Goal: Task Accomplishment & Management: Complete application form

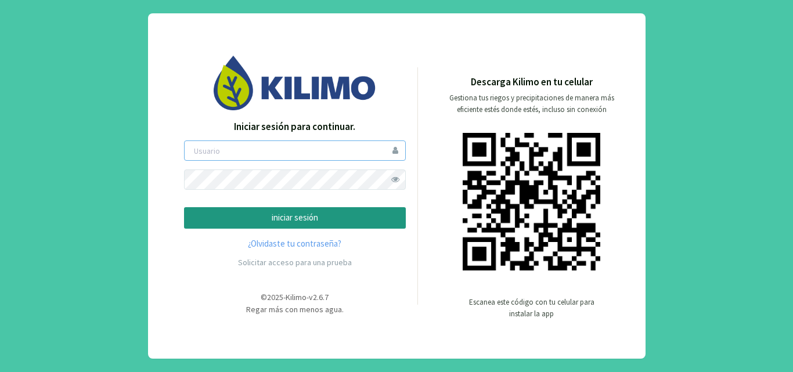
click at [284, 152] on input "email" at bounding box center [295, 150] width 222 height 20
type input "fpereira"
click at [313, 219] on p "iniciar sesión" at bounding box center [295, 217] width 202 height 13
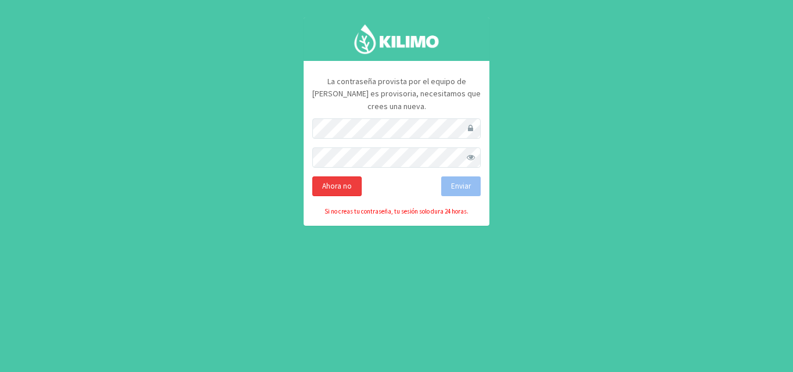
click at [337, 176] on div "Ahora no" at bounding box center [336, 186] width 49 height 20
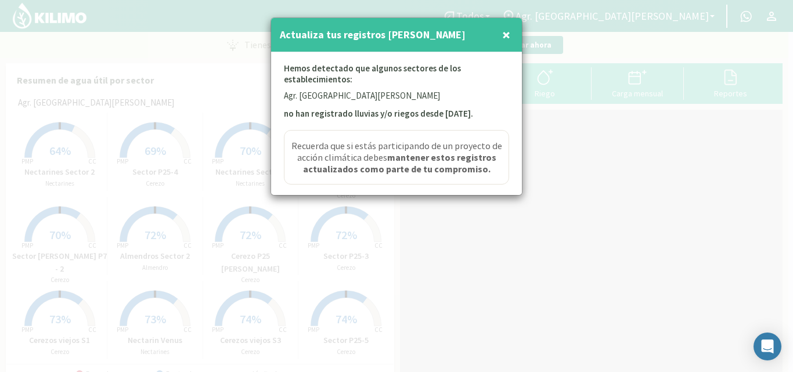
click at [508, 31] on span "×" at bounding box center [506, 34] width 8 height 19
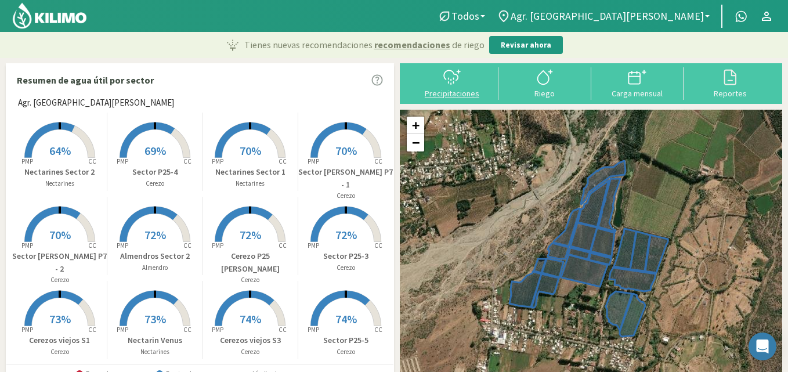
click at [469, 87] on button "Precipitaciones" at bounding box center [452, 82] width 93 height 31
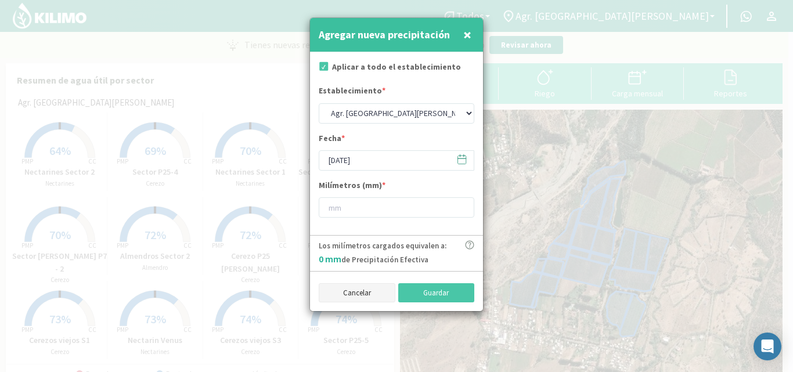
click at [341, 290] on button "Cancelar" at bounding box center [357, 293] width 77 height 20
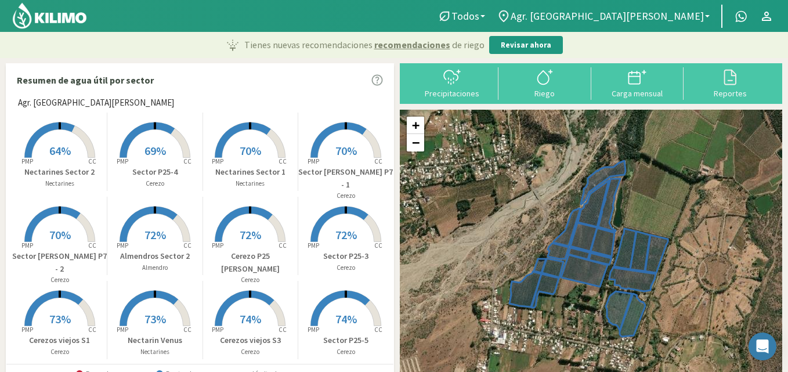
click at [250, 142] on rect at bounding box center [250, 159] width 93 height 93
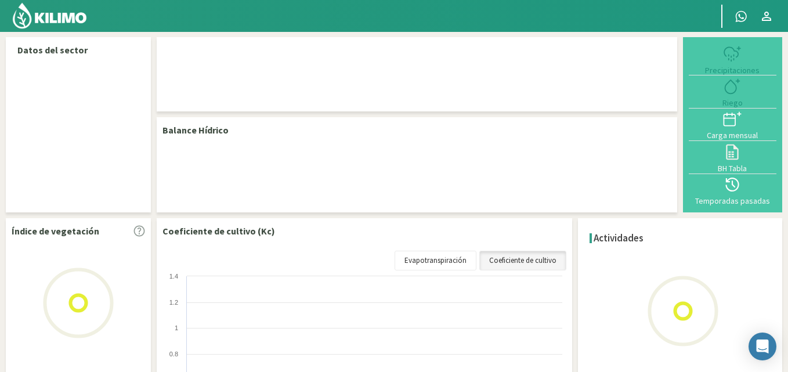
select select "6: Object"
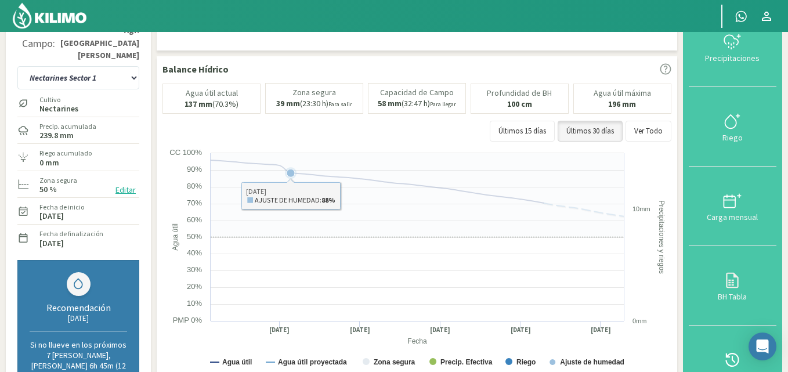
scroll to position [60, 0]
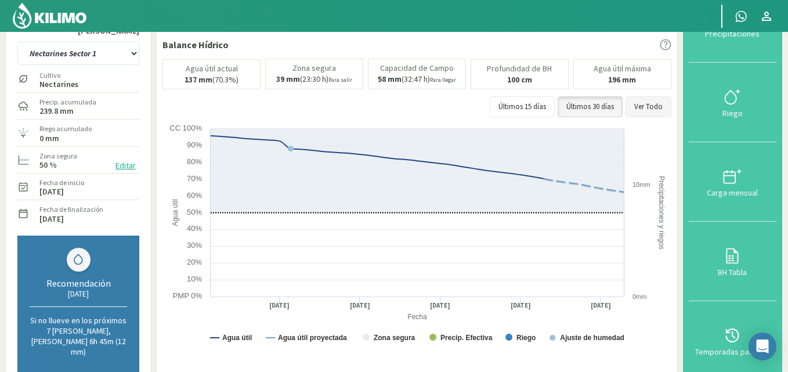
click at [655, 96] on button "Ver Todo" at bounding box center [649, 106] width 46 height 21
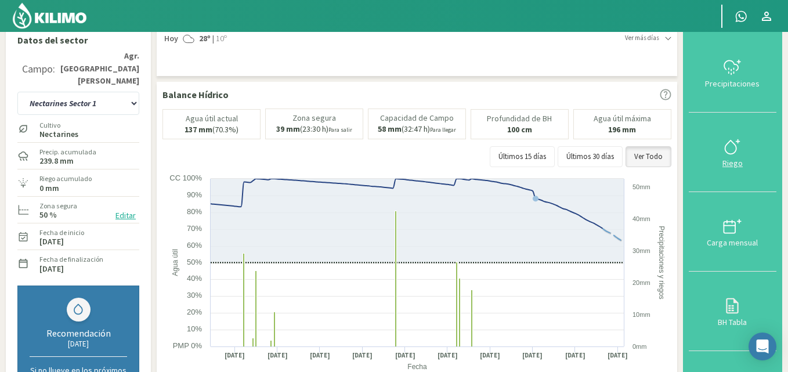
scroll to position [9, 0]
click at [735, 81] on div "Precipitaciones" at bounding box center [732, 85] width 81 height 8
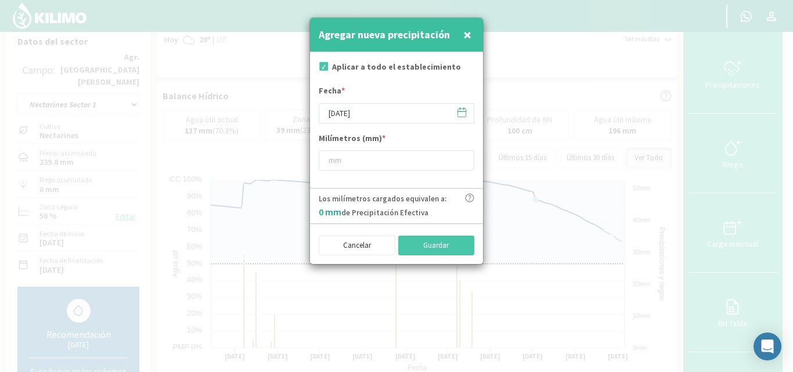
click at [465, 114] on icon at bounding box center [461, 112] width 11 height 11
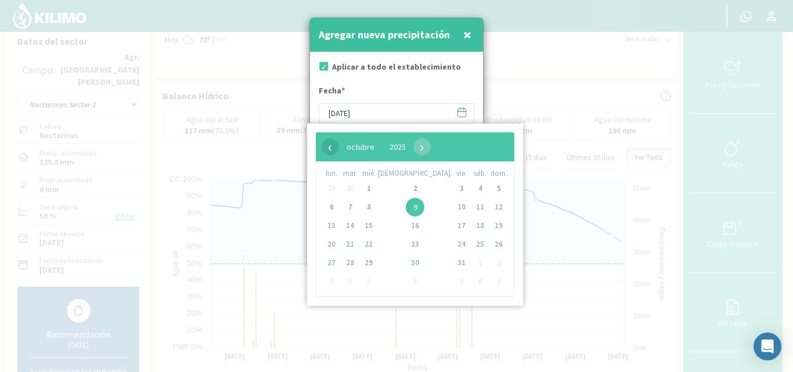
click at [328, 147] on span "‹" at bounding box center [330, 146] width 17 height 17
click at [471, 229] on span "20" at bounding box center [480, 226] width 19 height 19
type input "[DATE]"
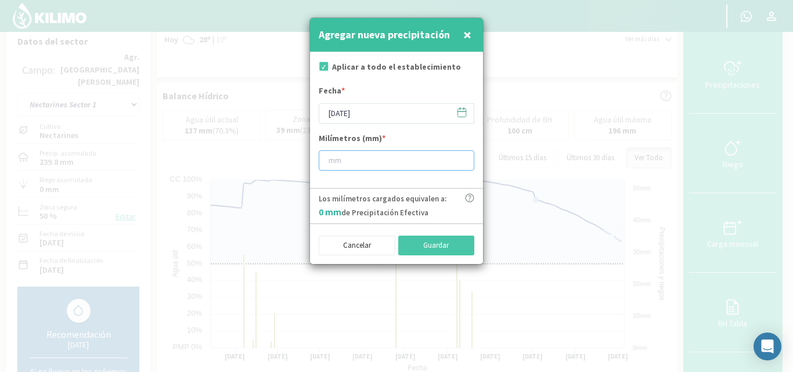
click at [367, 162] on input "number" at bounding box center [397, 160] width 156 height 20
type input "13"
type input "13.6"
click at [445, 243] on button "Guardar" at bounding box center [436, 246] width 77 height 20
type input "[DATE]"
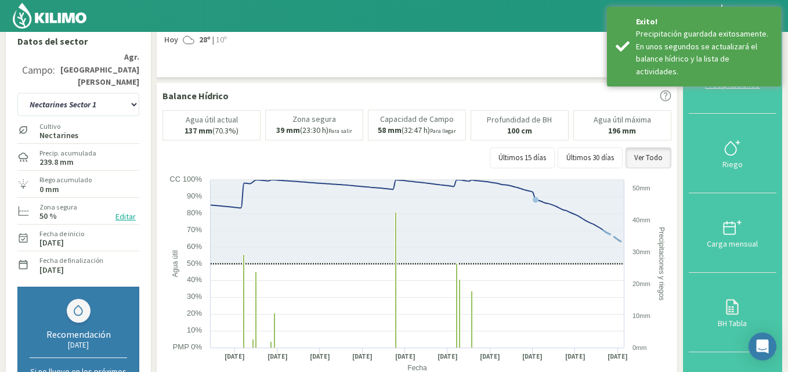
click at [758, 81] on div "Precipitaciones" at bounding box center [732, 85] width 81 height 8
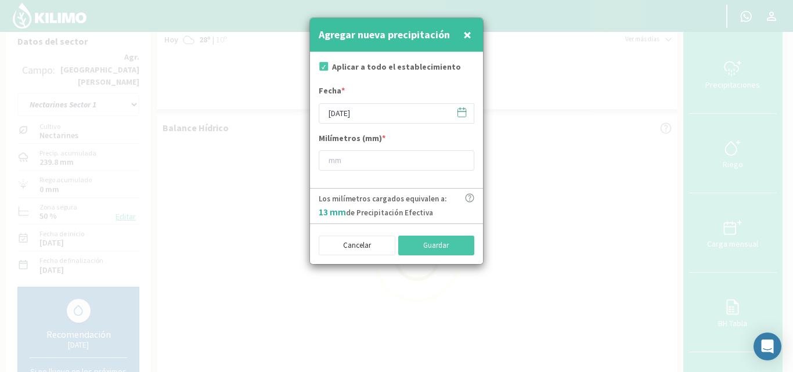
click at [459, 114] on icon at bounding box center [461, 112] width 11 height 11
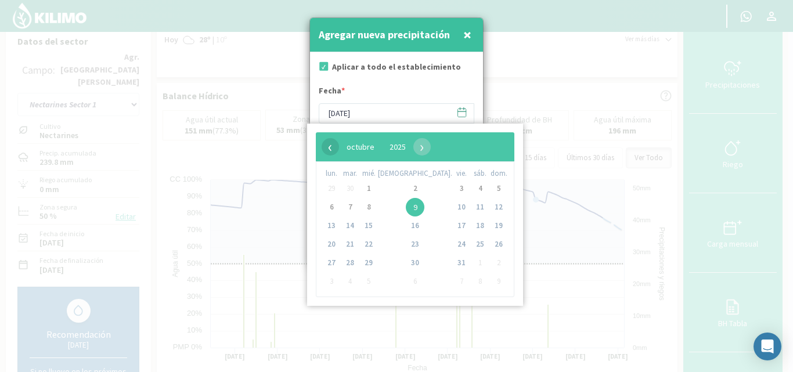
click at [331, 142] on span "‹" at bounding box center [330, 146] width 17 height 17
click at [489, 225] on span "21" at bounding box center [498, 226] width 19 height 19
type input "[DATE]"
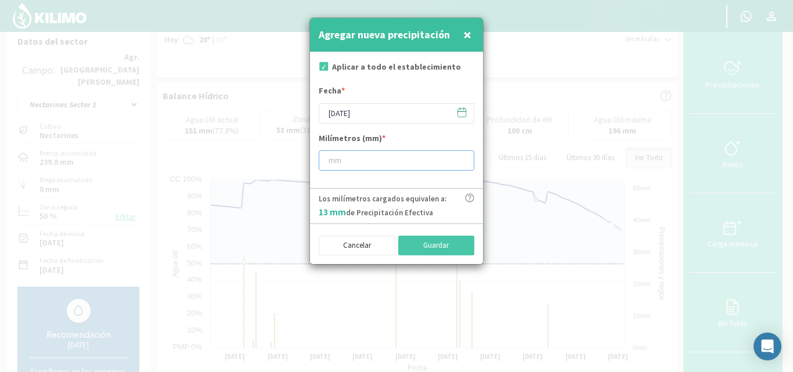
click at [389, 162] on input "number" at bounding box center [397, 160] width 156 height 20
type input "7"
type input "7.8"
click at [452, 247] on button "Guardar" at bounding box center [436, 246] width 77 height 20
type input "[DATE]"
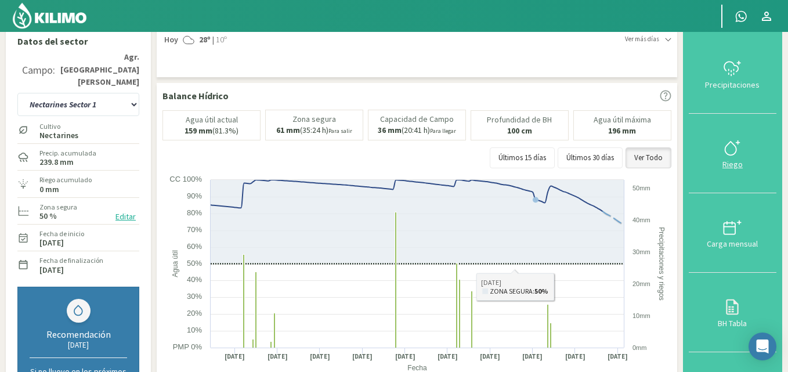
click at [731, 139] on icon at bounding box center [732, 148] width 19 height 19
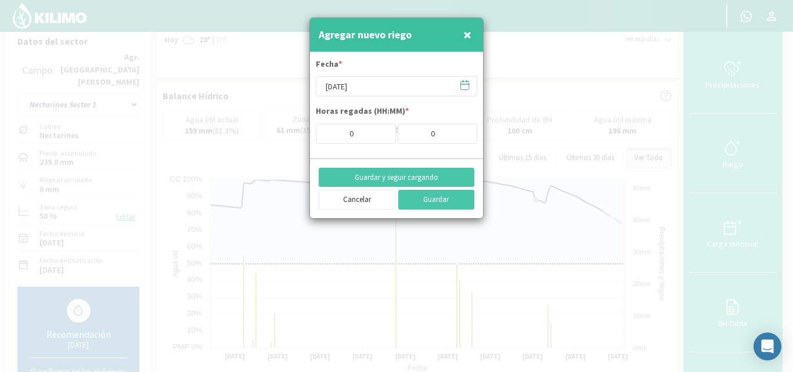
click at [465, 84] on icon at bounding box center [465, 84] width 8 height 0
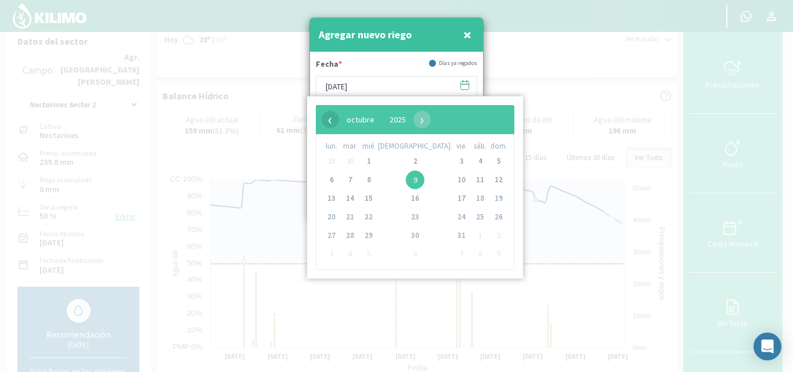
click at [331, 122] on span "‹" at bounding box center [330, 119] width 17 height 17
click at [452, 221] on span "26" at bounding box center [461, 217] width 19 height 19
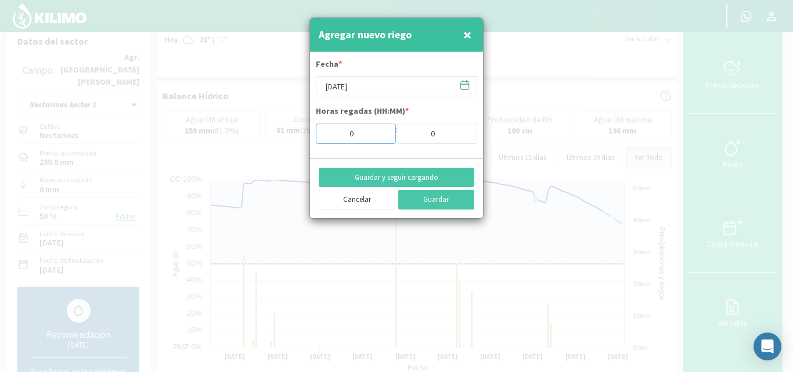
click at [361, 129] on input "0" at bounding box center [356, 134] width 80 height 20
click at [466, 38] on span "×" at bounding box center [467, 34] width 8 height 19
type input "[DATE]"
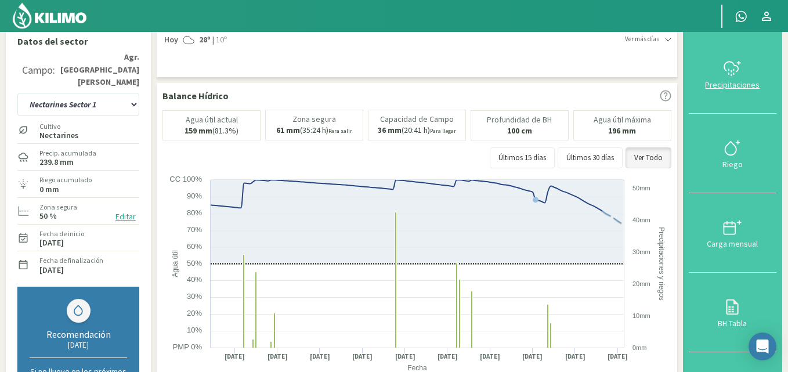
click at [726, 89] on button "Precipitaciones" at bounding box center [733, 74] width 88 height 80
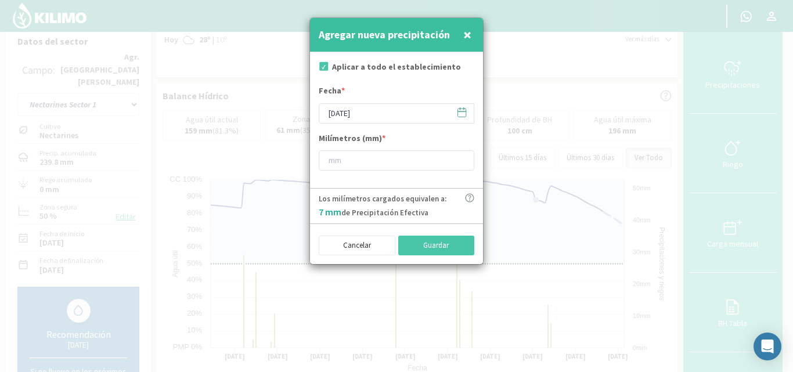
click at [464, 111] on icon at bounding box center [462, 111] width 8 height 0
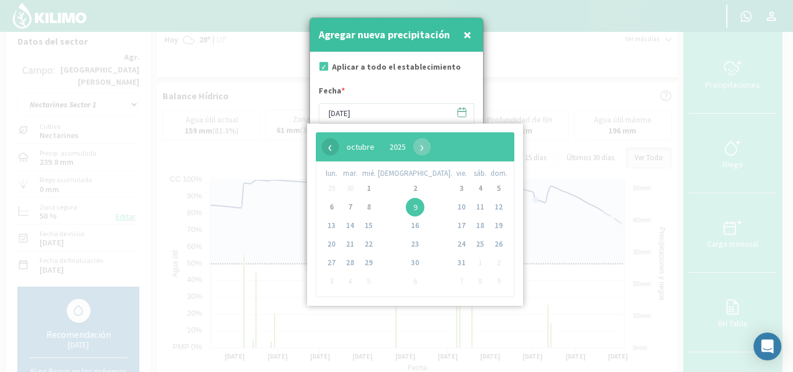
click at [329, 150] on span "‹" at bounding box center [330, 146] width 17 height 17
click at [452, 236] on span "26" at bounding box center [461, 244] width 19 height 19
type input "[DATE]"
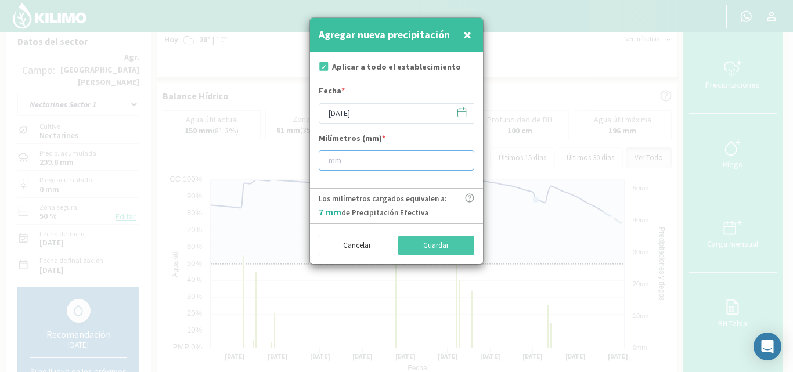
click at [368, 157] on input "number" at bounding box center [397, 160] width 156 height 20
type input "10"
click at [417, 242] on button "Guardar" at bounding box center [436, 246] width 77 height 20
type input "[DATE]"
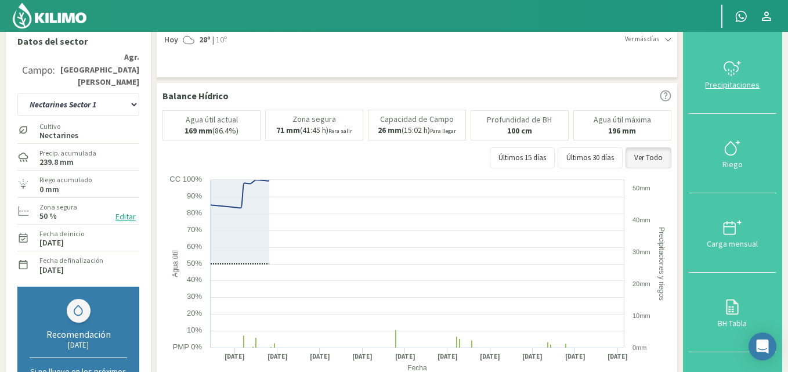
click at [752, 71] on div at bounding box center [732, 68] width 81 height 19
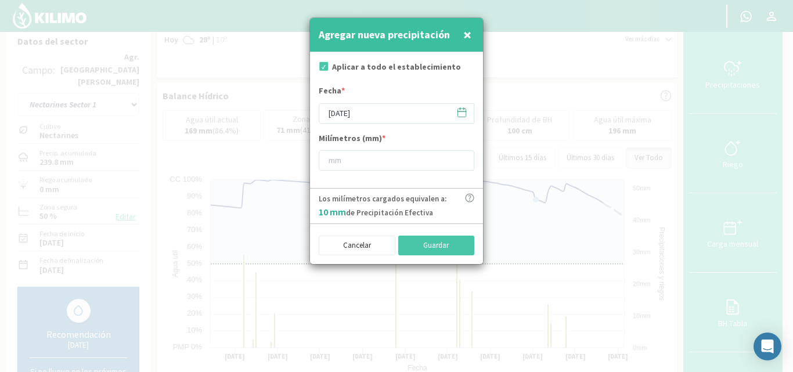
click at [461, 111] on icon at bounding box center [462, 111] width 8 height 0
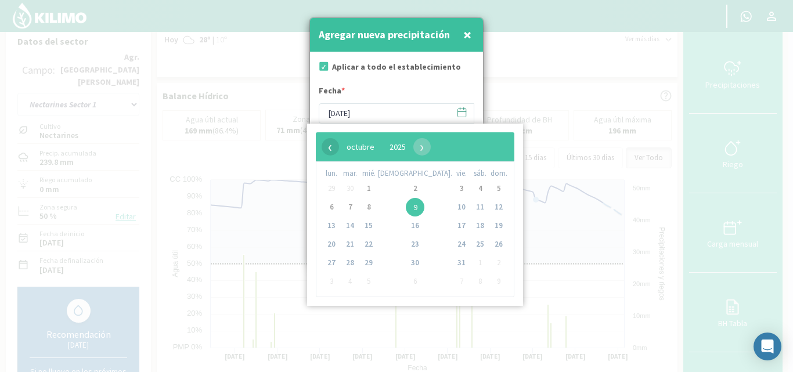
click at [334, 146] on span "‹" at bounding box center [330, 146] width 17 height 17
click at [471, 247] on span "27" at bounding box center [480, 244] width 19 height 19
type input "[DATE]"
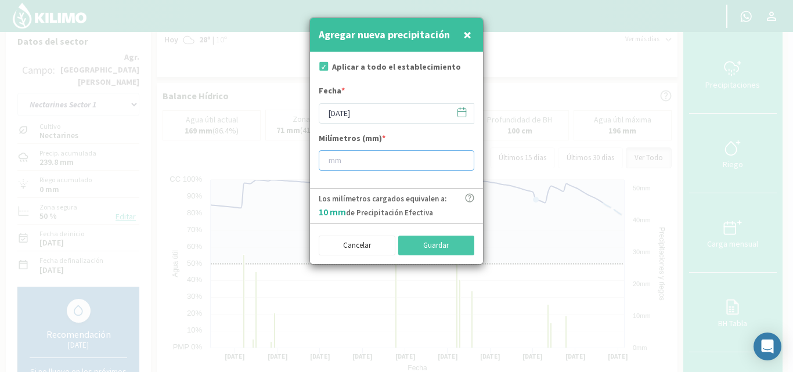
click at [360, 160] on input "number" at bounding box center [397, 160] width 156 height 20
type input "0"
type input "0.8"
click at [438, 237] on button "Guardar" at bounding box center [436, 246] width 77 height 20
type input "[DATE]"
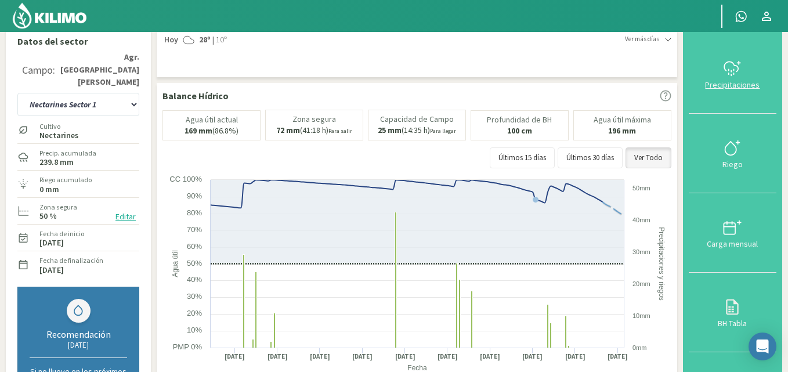
click at [742, 81] on div "Precipitaciones" at bounding box center [732, 85] width 81 height 8
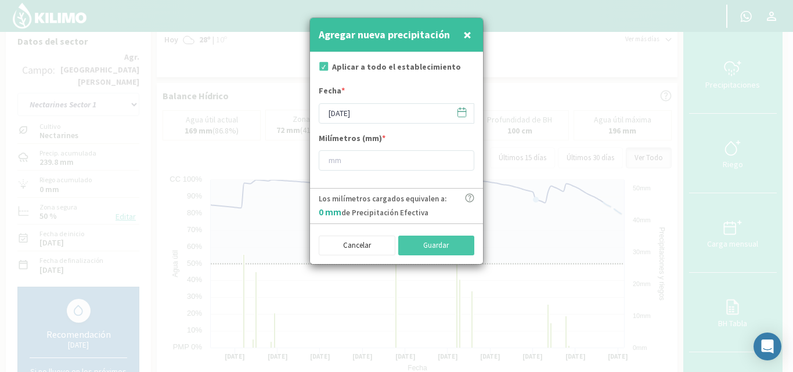
click at [462, 112] on icon at bounding box center [461, 112] width 11 height 11
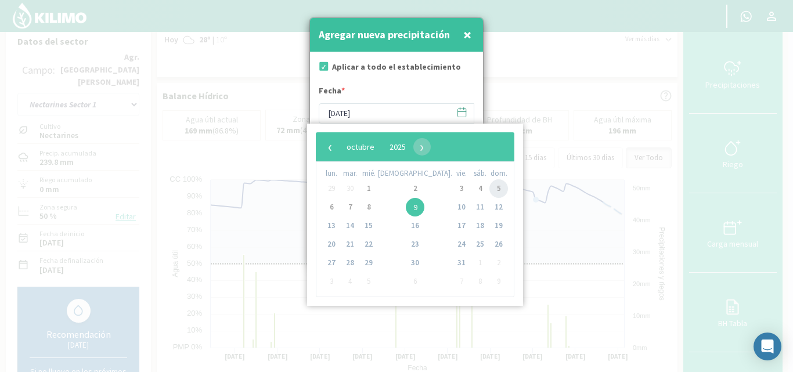
click at [489, 185] on span "5" at bounding box center [498, 188] width 19 height 19
type input "[DATE]"
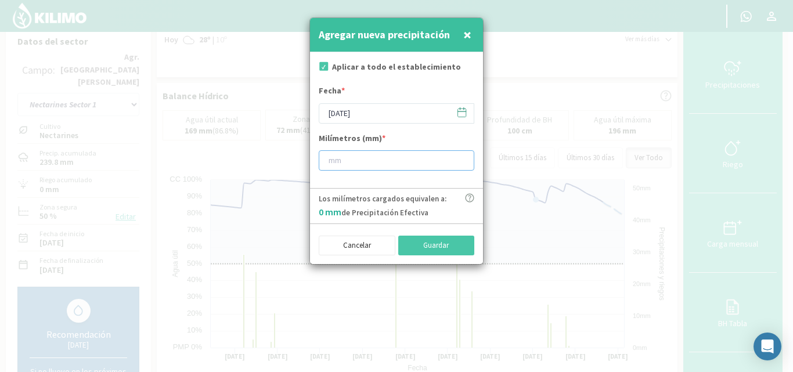
click at [363, 157] on input "number" at bounding box center [397, 160] width 156 height 20
type input "11"
click at [436, 236] on button "Guardar" at bounding box center [436, 246] width 77 height 20
type input "[DATE]"
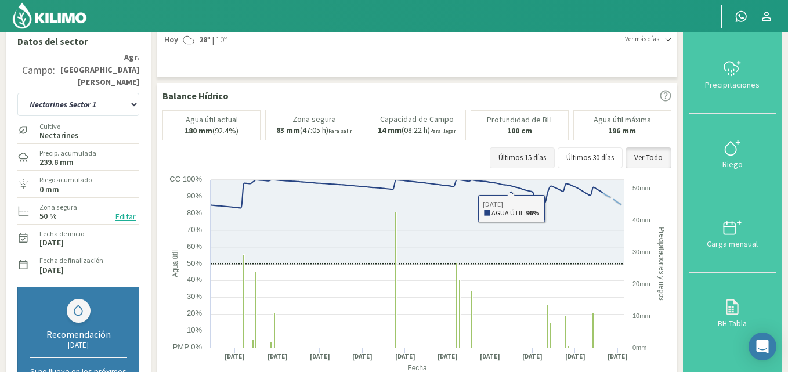
click at [519, 147] on button "Últimos 15 días" at bounding box center [522, 157] width 65 height 21
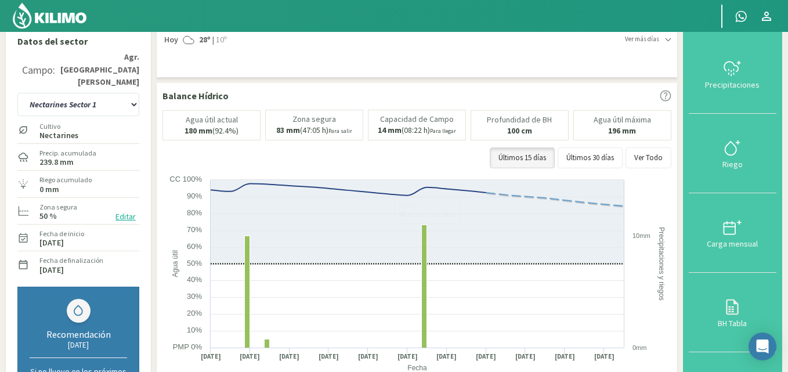
click at [77, 21] on img at bounding box center [50, 16] width 76 height 28
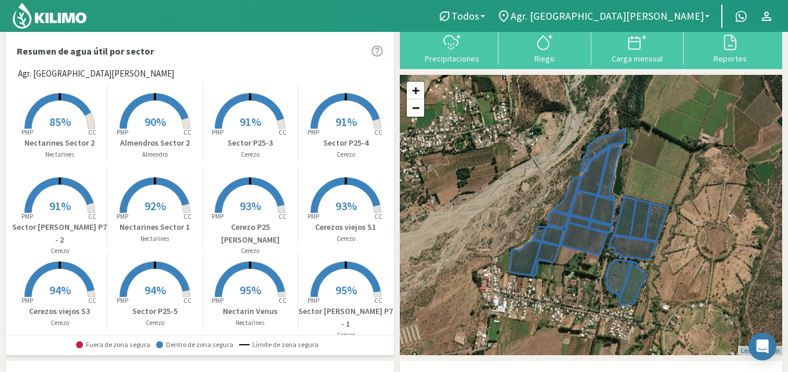
click at [137, 113] on rect at bounding box center [155, 130] width 93 height 93
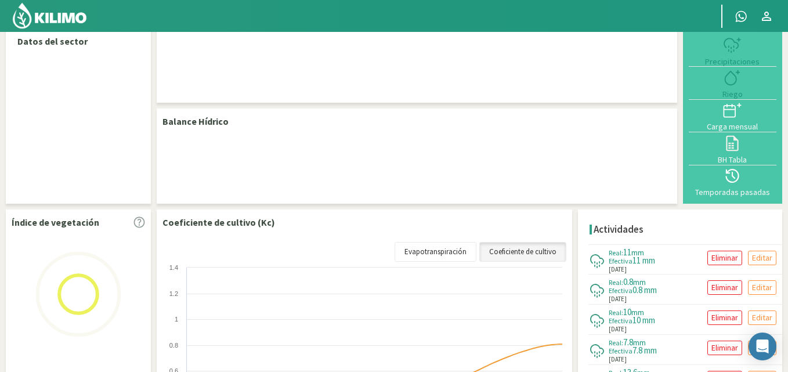
select select "1: Object"
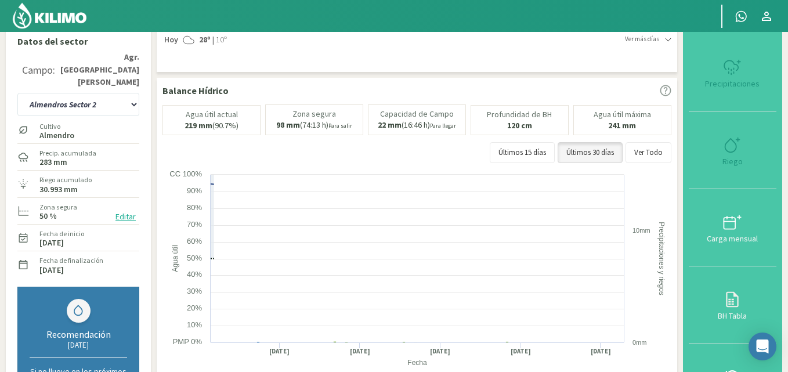
scroll to position [0, 0]
